Goal: Information Seeking & Learning: Learn about a topic

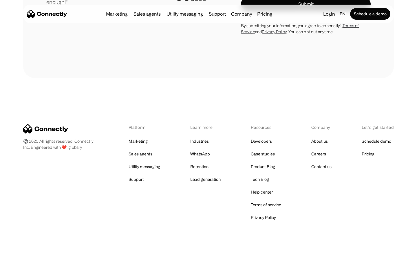
scroll to position [1612, 0]
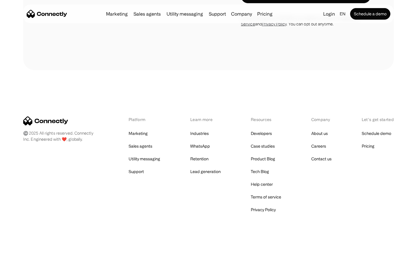
scroll to position [1117, 0]
